Goal: Information Seeking & Learning: Learn about a topic

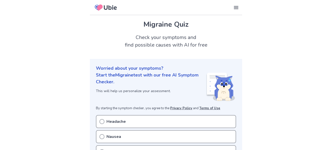
scroll to position [100, 0]
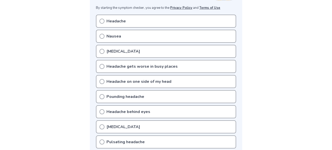
click at [103, 79] on icon at bounding box center [101, 81] width 5 height 5
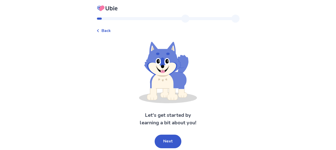
click at [99, 30] on icon at bounding box center [98, 30] width 2 height 3
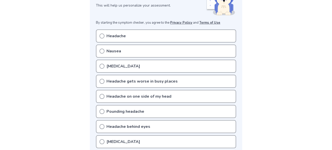
scroll to position [75, 0]
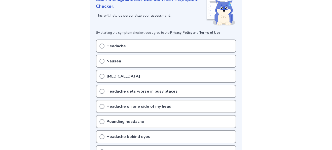
click at [102, 45] on icon at bounding box center [101, 46] width 5 height 5
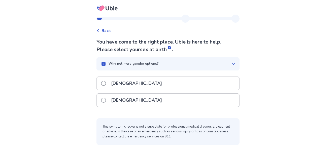
click at [106, 100] on span at bounding box center [103, 100] width 5 height 5
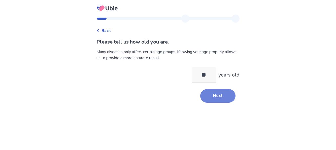
type input "**"
click at [204, 97] on button "Next" at bounding box center [217, 96] width 35 height 14
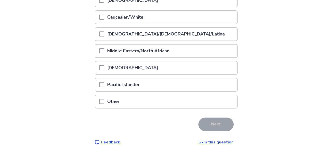
scroll to position [101, 0]
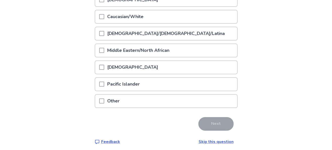
click at [103, 100] on span at bounding box center [101, 100] width 5 height 5
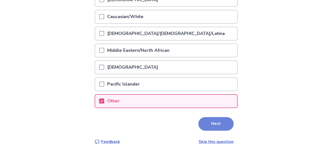
click at [204, 122] on button "Next" at bounding box center [215, 124] width 35 height 14
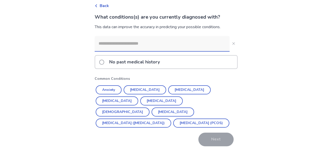
scroll to position [43, 0]
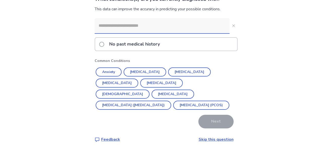
click at [205, 139] on link "Skip this question" at bounding box center [216, 140] width 35 height 6
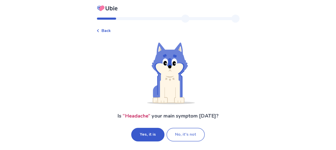
click at [180, 130] on button "No, it's not" at bounding box center [185, 135] width 38 height 14
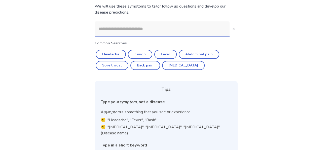
scroll to position [50, 0]
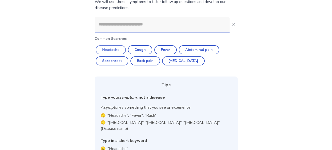
click at [110, 49] on button "Headache" at bounding box center [111, 49] width 30 height 9
type input "********"
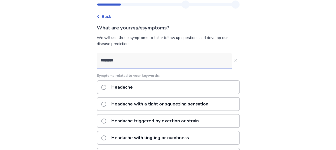
scroll to position [0, 0]
